Goal: Navigation & Orientation: Go to known website

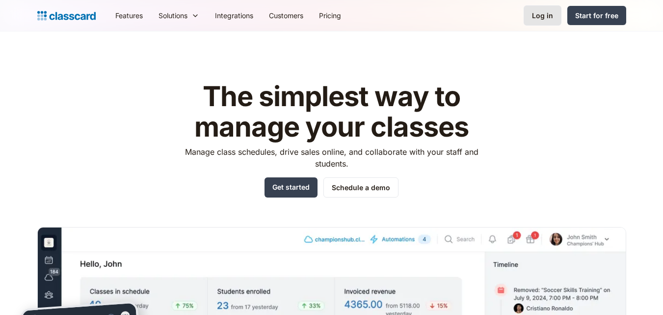
click at [545, 25] on link "Log in" at bounding box center [543, 15] width 38 height 20
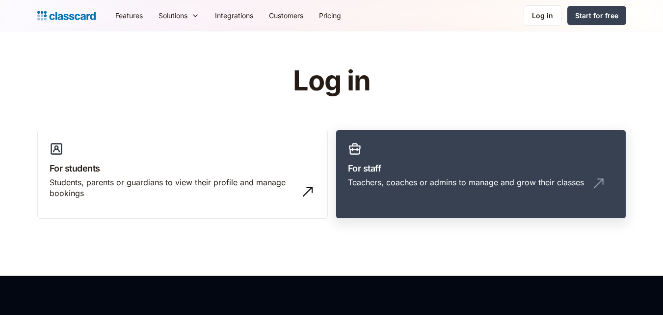
click at [383, 176] on link "For staff Teachers, coaches or admins to manage and grow their classes" at bounding box center [481, 174] width 291 height 89
